Goal: Navigation & Orientation: Find specific page/section

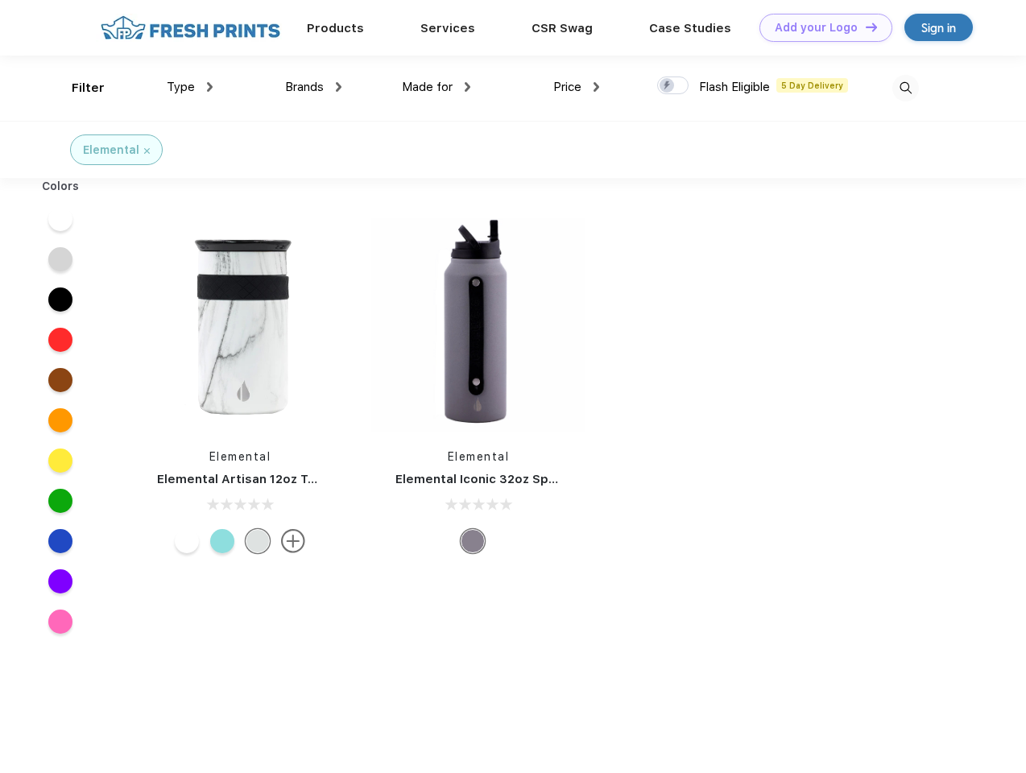
click at [820, 27] on link "Add your Logo Design Tool" at bounding box center [826, 28] width 133 height 28
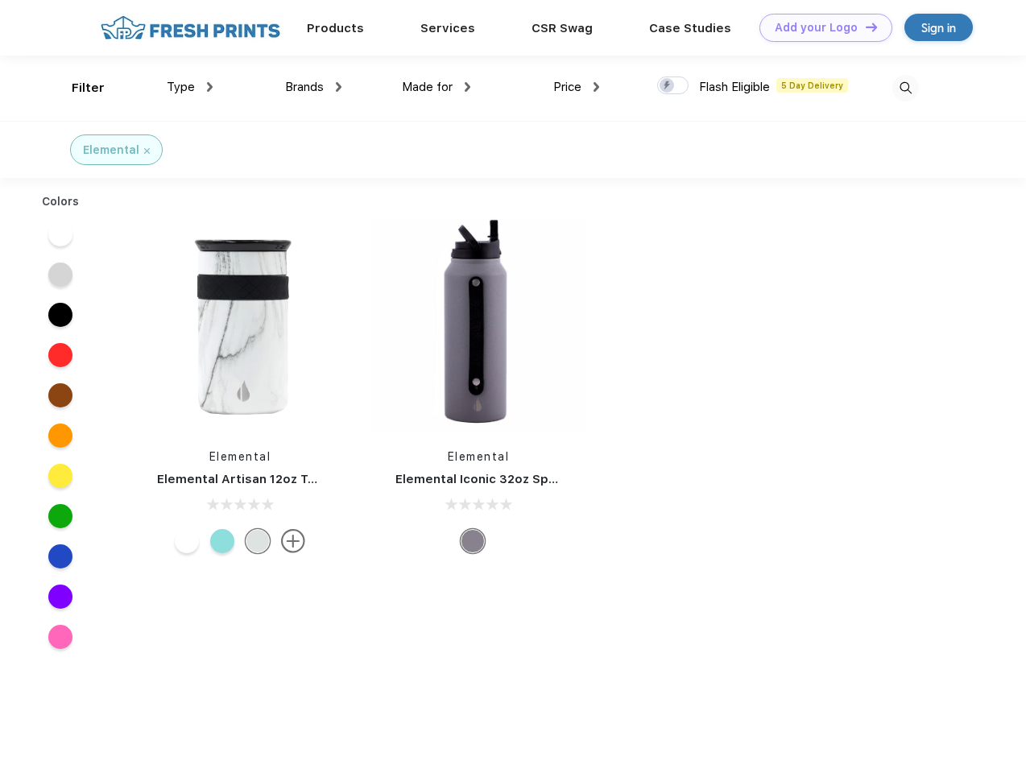
click at [0, 0] on div "Design Tool" at bounding box center [0, 0] width 0 height 0
click at [864, 27] on link "Add your Logo Design Tool" at bounding box center [826, 28] width 133 height 28
click at [77, 88] on div "Filter" at bounding box center [88, 88] width 33 height 19
click at [190, 87] on span "Type" at bounding box center [181, 87] width 28 height 14
click at [313, 87] on span "Brands" at bounding box center [304, 87] width 39 height 14
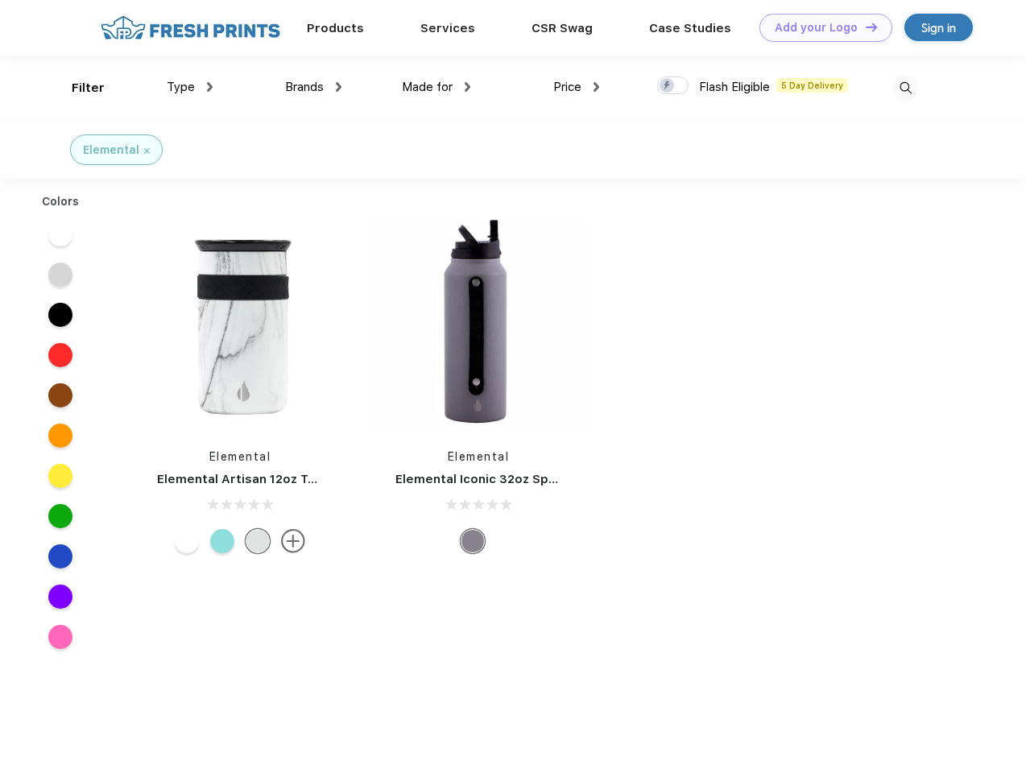
click at [437, 87] on span "Made for" at bounding box center [427, 87] width 51 height 14
click at [577, 87] on span "Price" at bounding box center [567, 87] width 28 height 14
click at [673, 86] on div at bounding box center [672, 86] width 31 height 18
click at [668, 86] on input "checkbox" at bounding box center [662, 81] width 10 height 10
click at [905, 88] on img at bounding box center [906, 88] width 27 height 27
